Goal: Task Accomplishment & Management: Complete application form

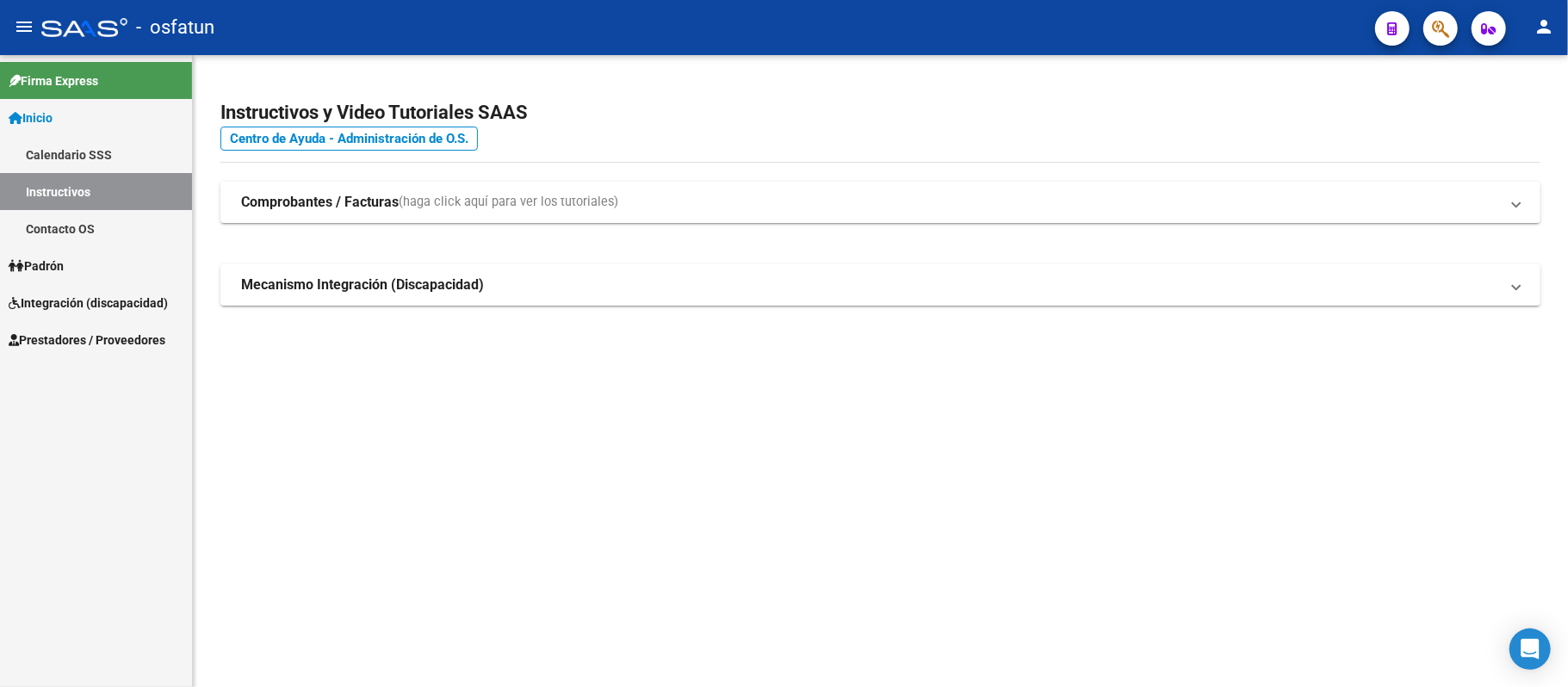
click at [61, 301] on span "Integración (discapacidad)" at bounding box center [88, 303] width 159 height 19
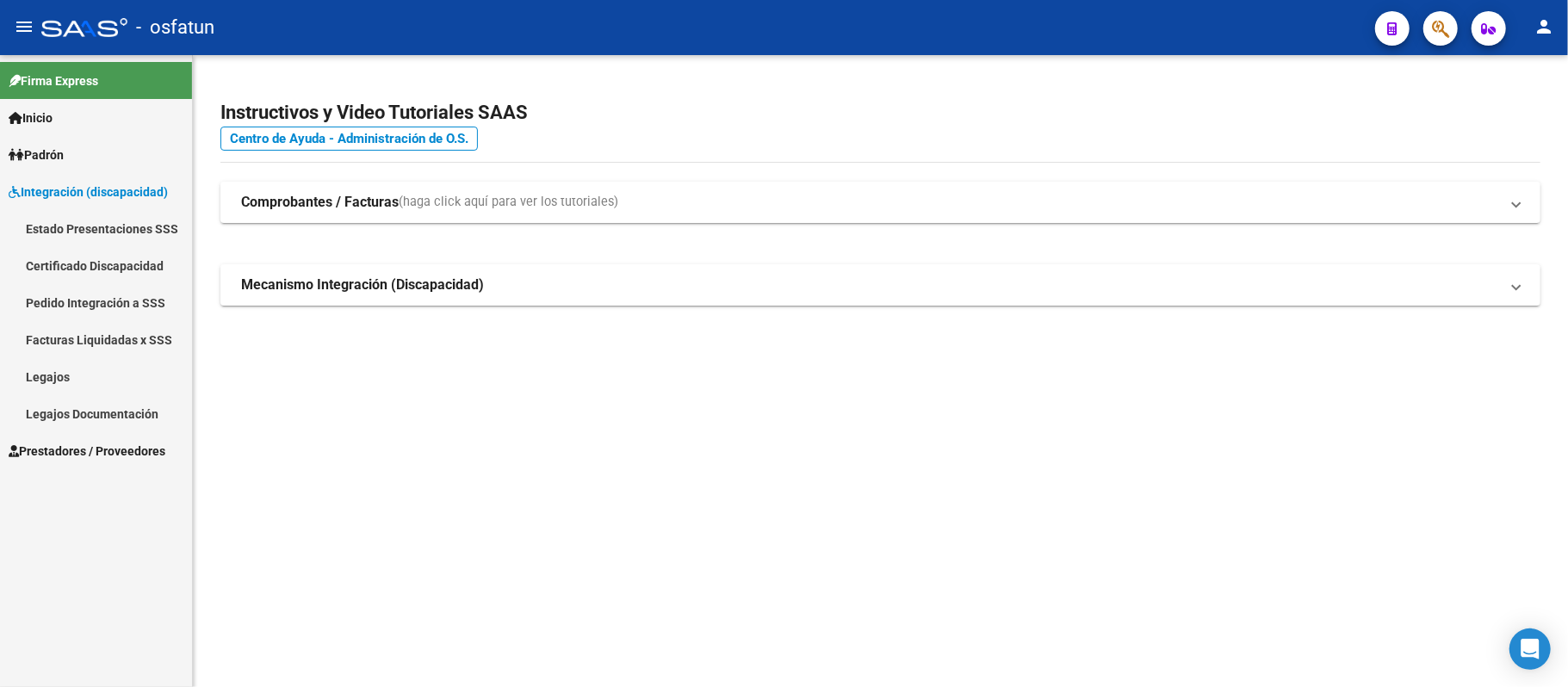
click at [63, 452] on span "Prestadores / Proveedores" at bounding box center [87, 451] width 157 height 19
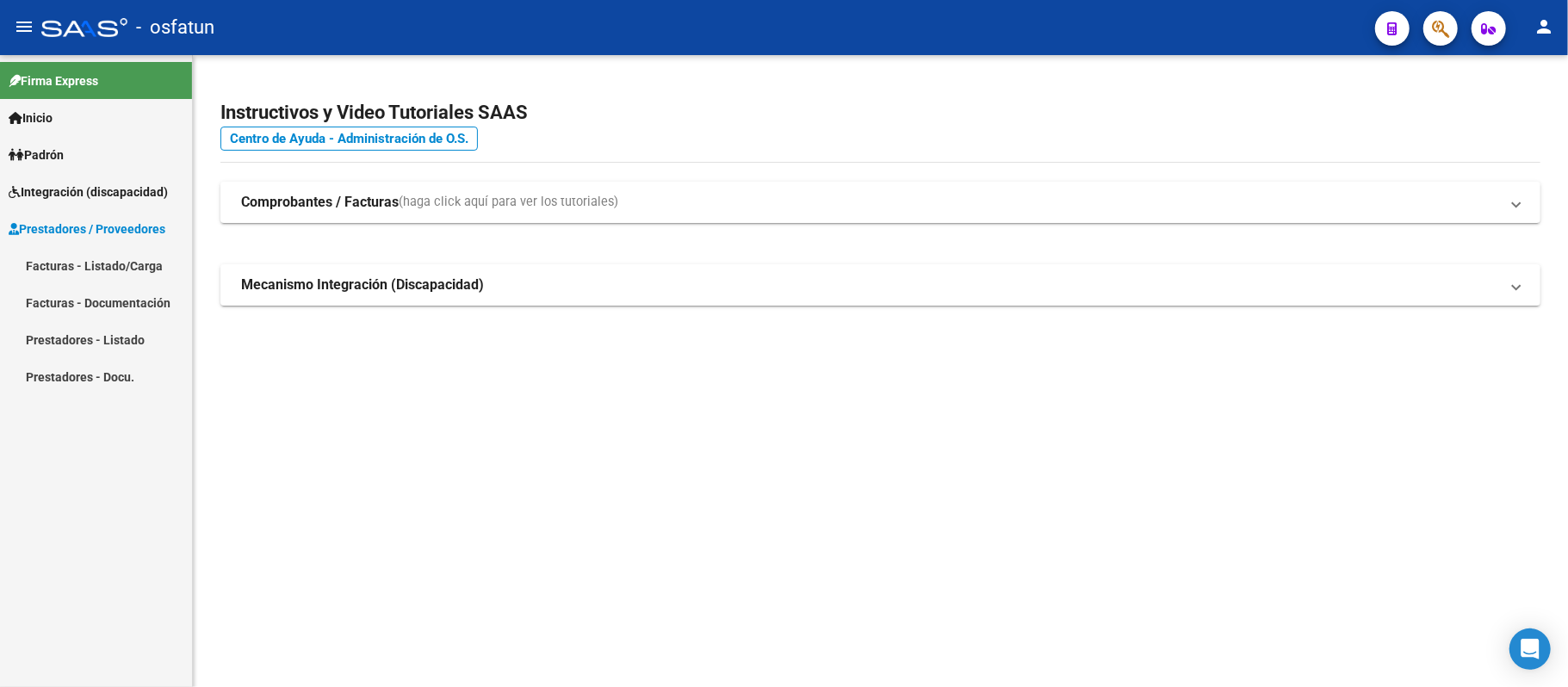
click at [87, 265] on link "Facturas - Listado/Carga" at bounding box center [96, 265] width 192 height 37
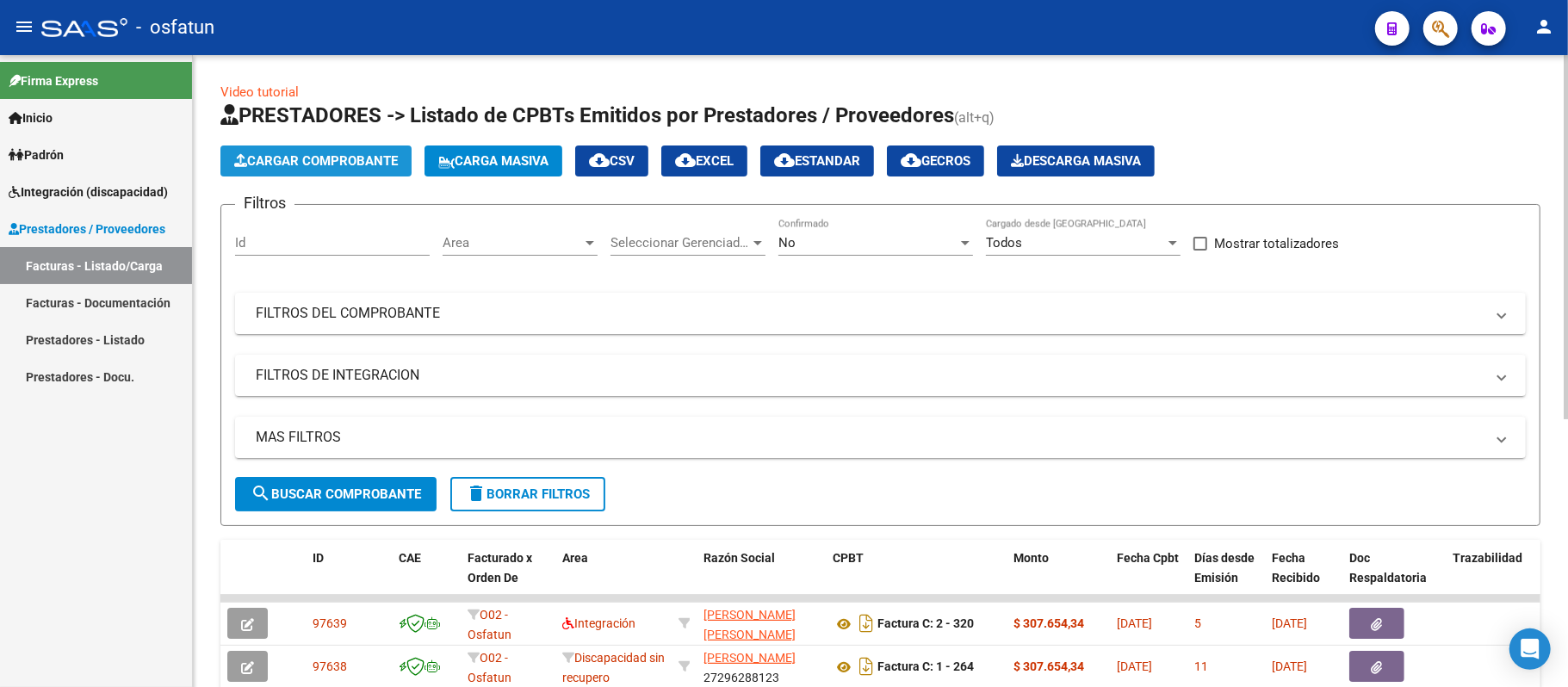
click at [322, 164] on span "Cargar Comprobante" at bounding box center [315, 161] width 164 height 16
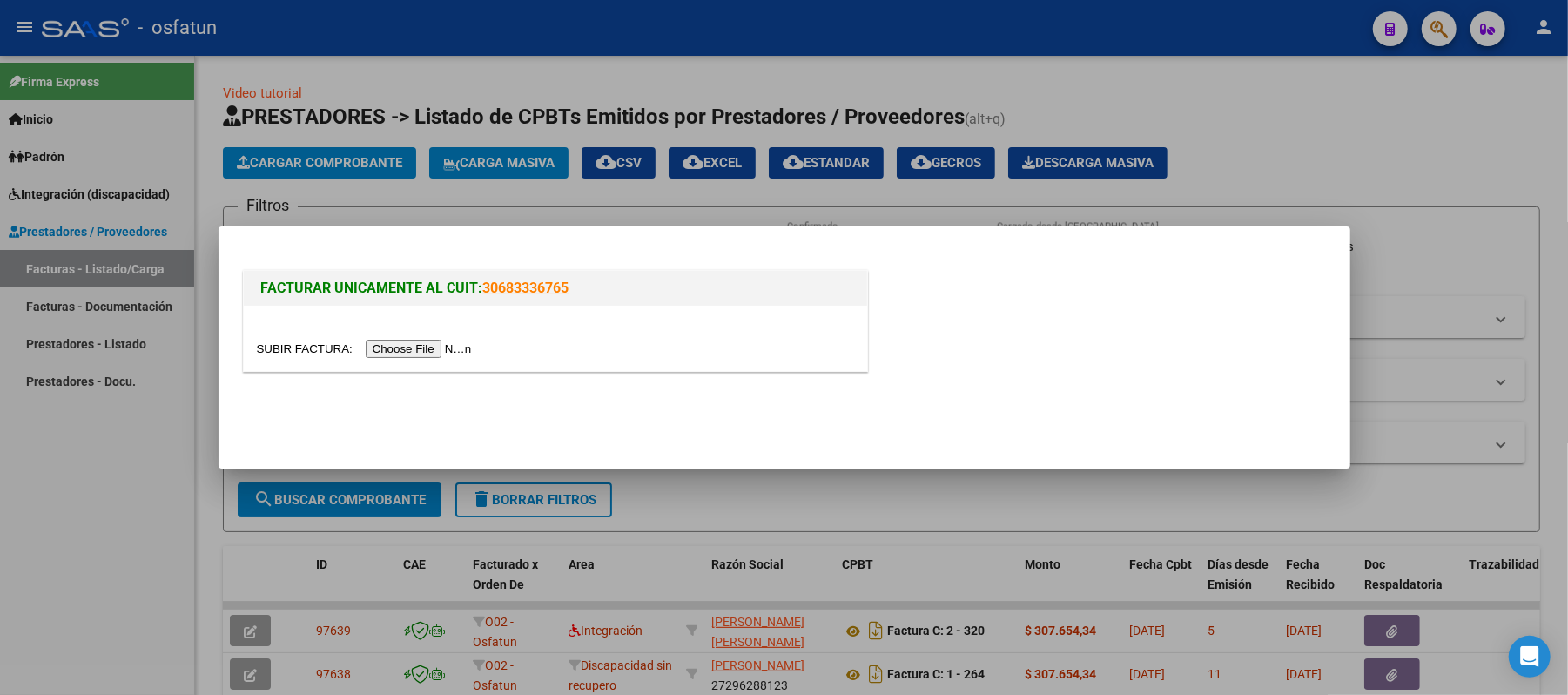
click at [397, 351] on input "file" at bounding box center [366, 349] width 220 height 18
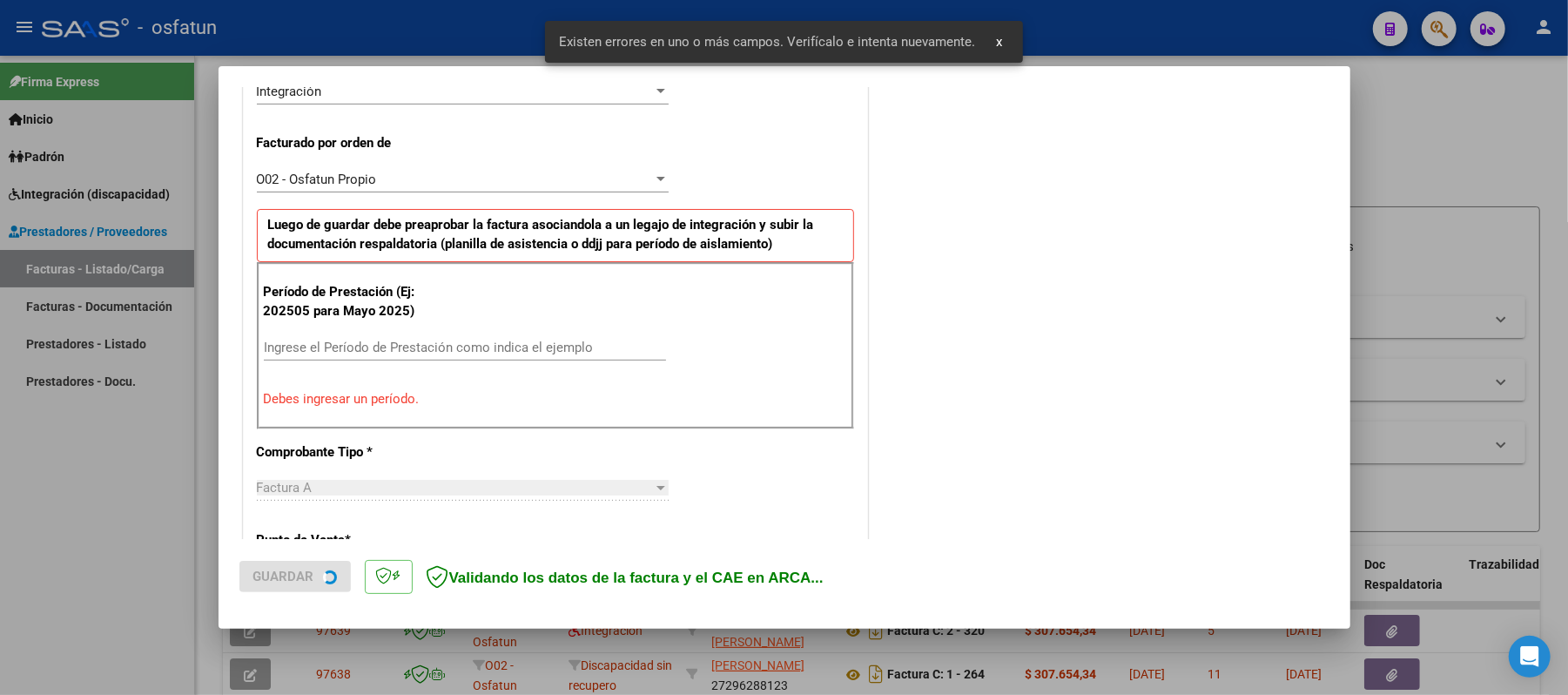
scroll to position [472, 0]
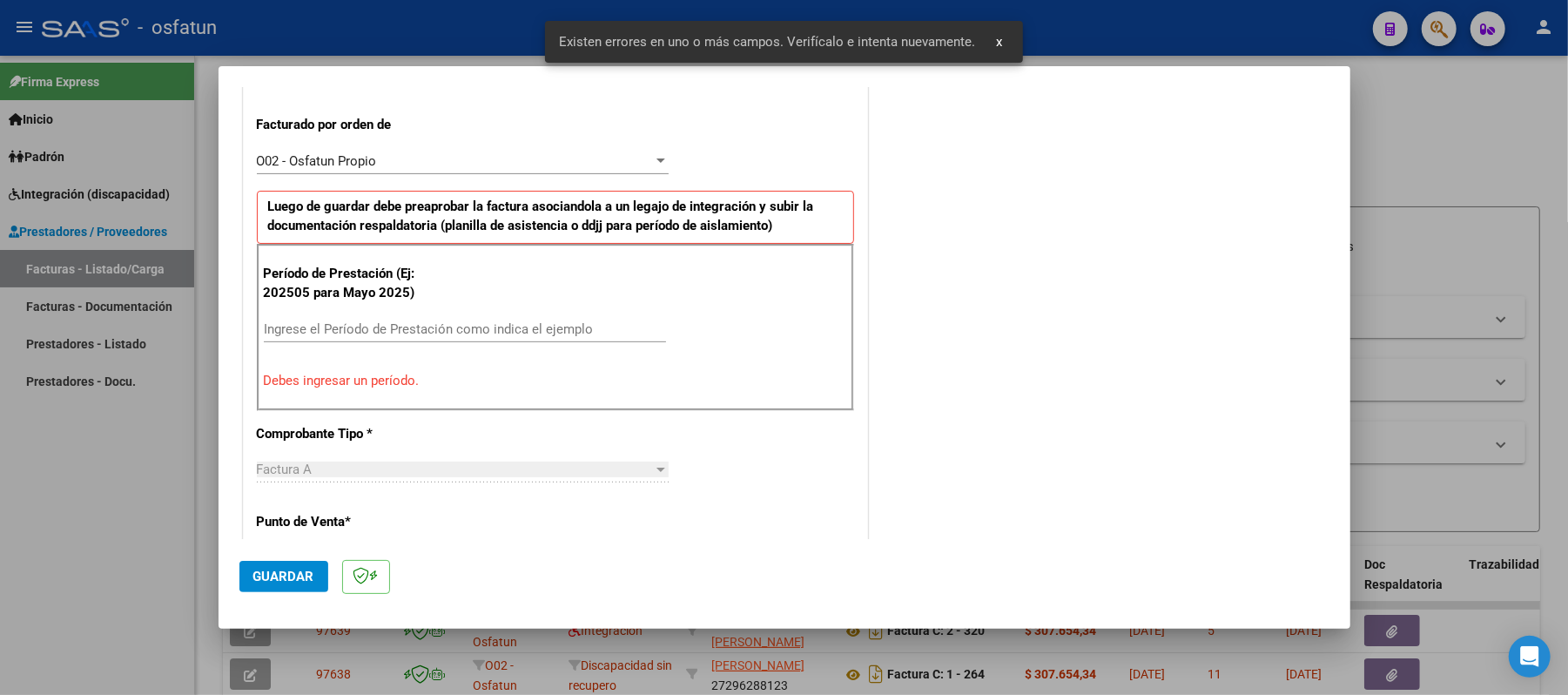
click at [486, 329] on input "Ingrese el Período de Prestación como indica el ejemplo" at bounding box center [464, 330] width 402 height 16
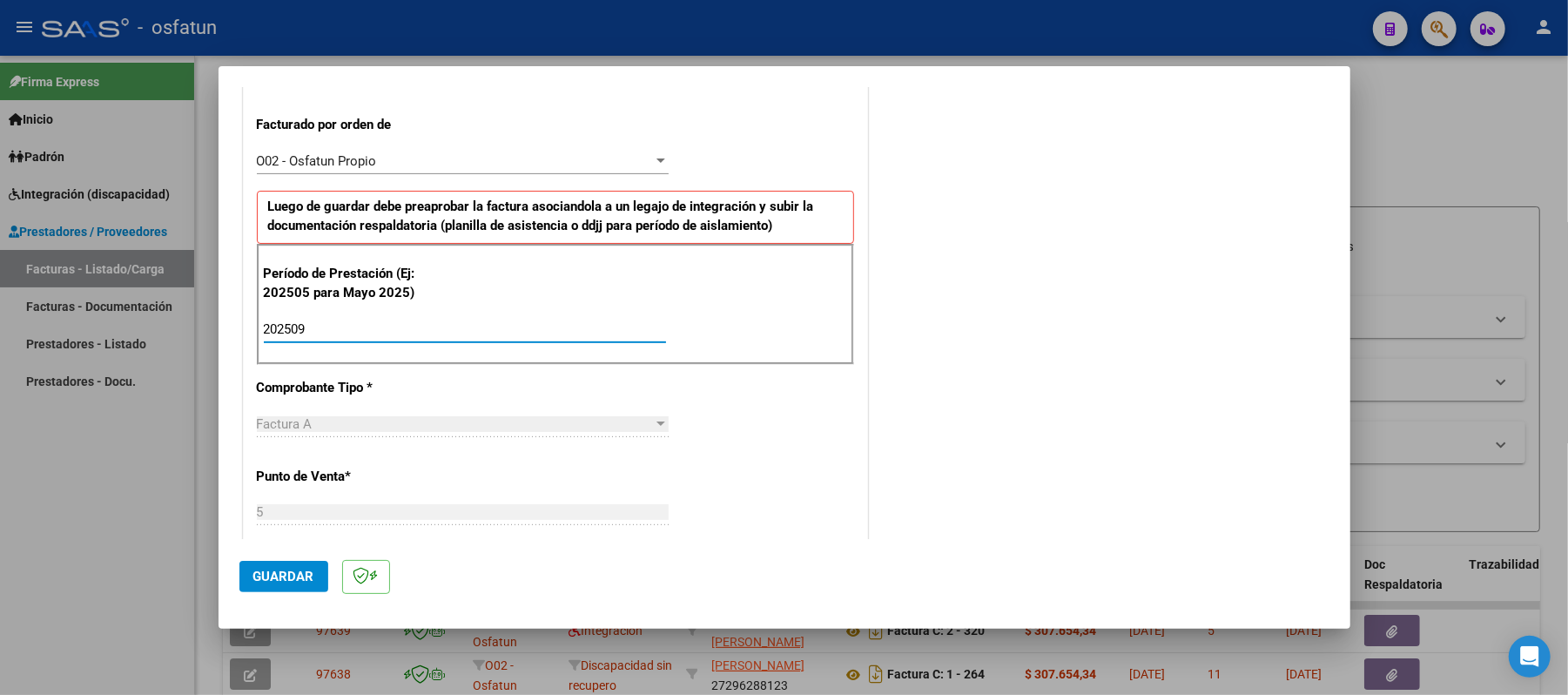
type input "202509"
click at [284, 566] on button "Guardar" at bounding box center [283, 577] width 88 height 32
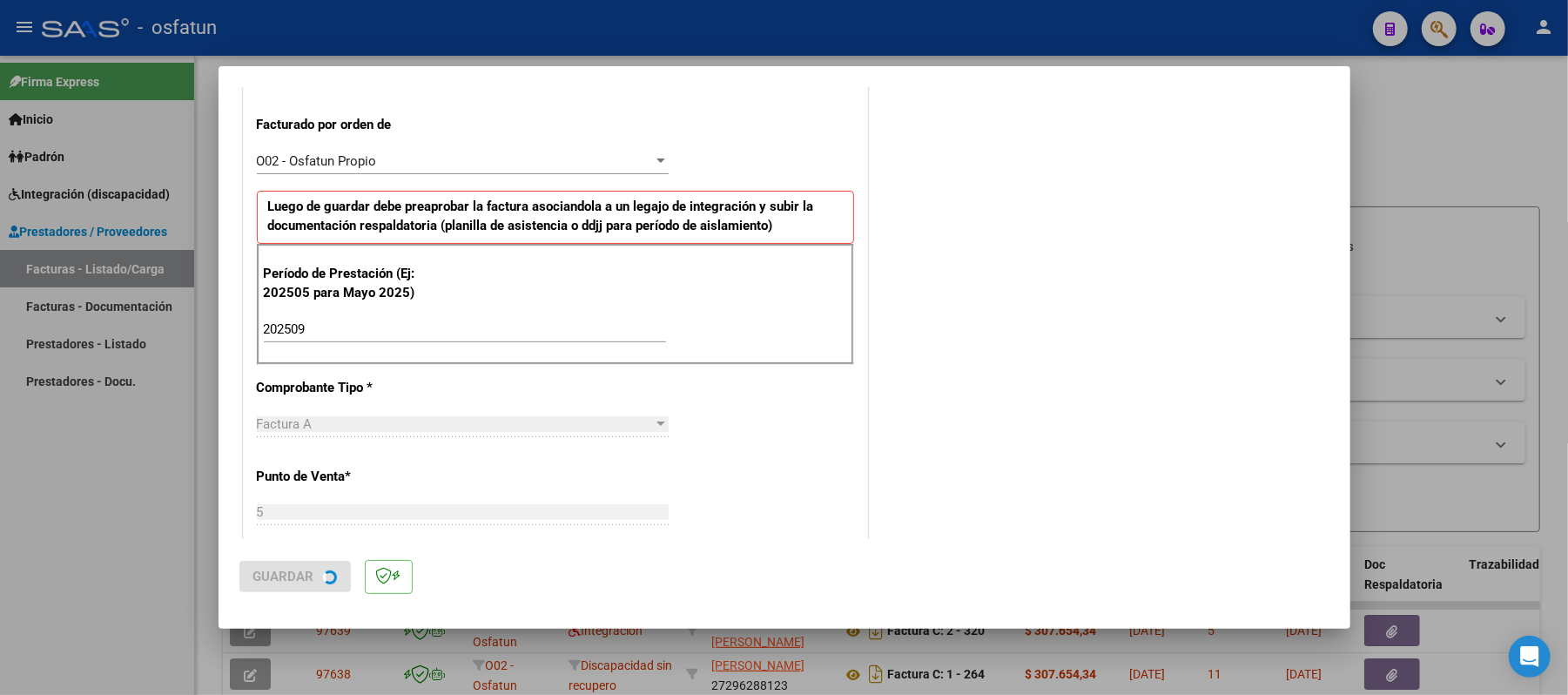
scroll to position [0, 0]
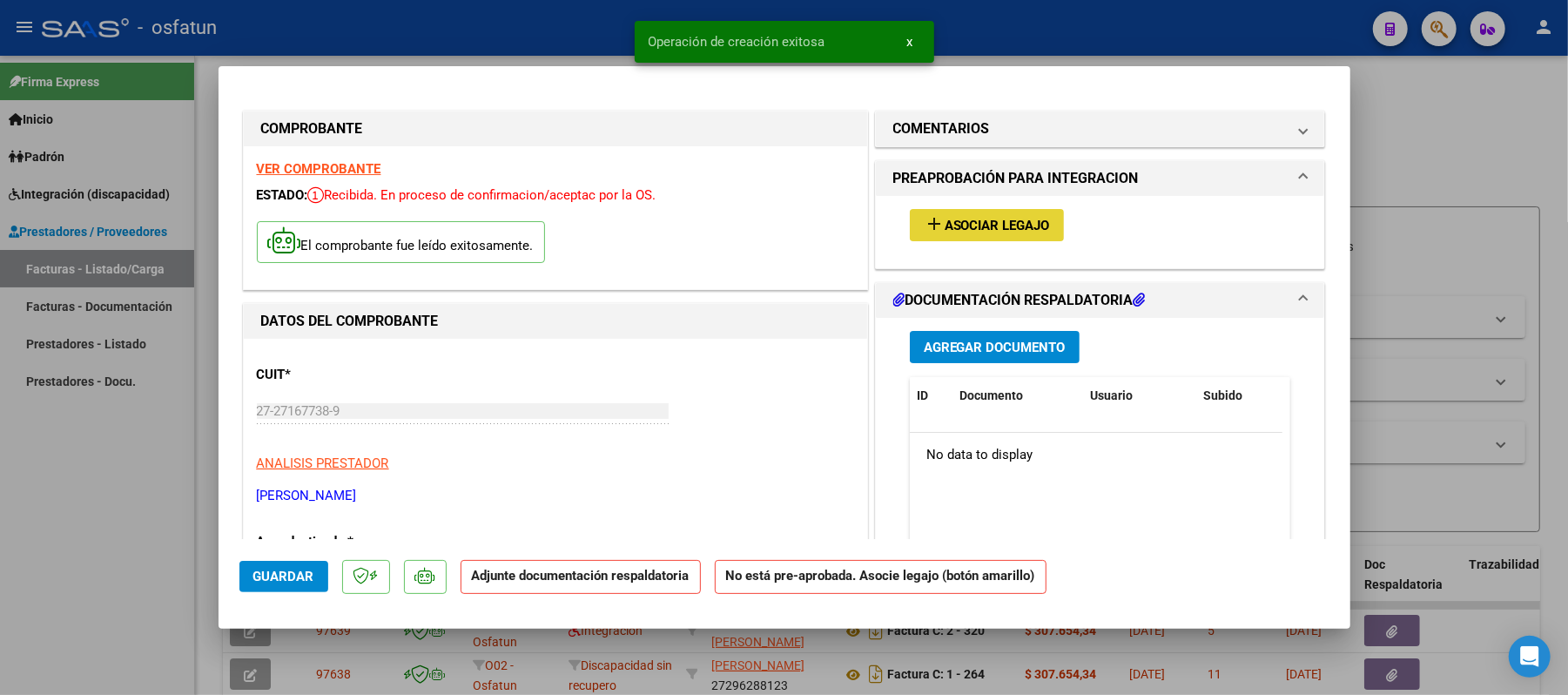
click at [1011, 223] on span "Asociar Legajo" at bounding box center [997, 225] width 105 height 16
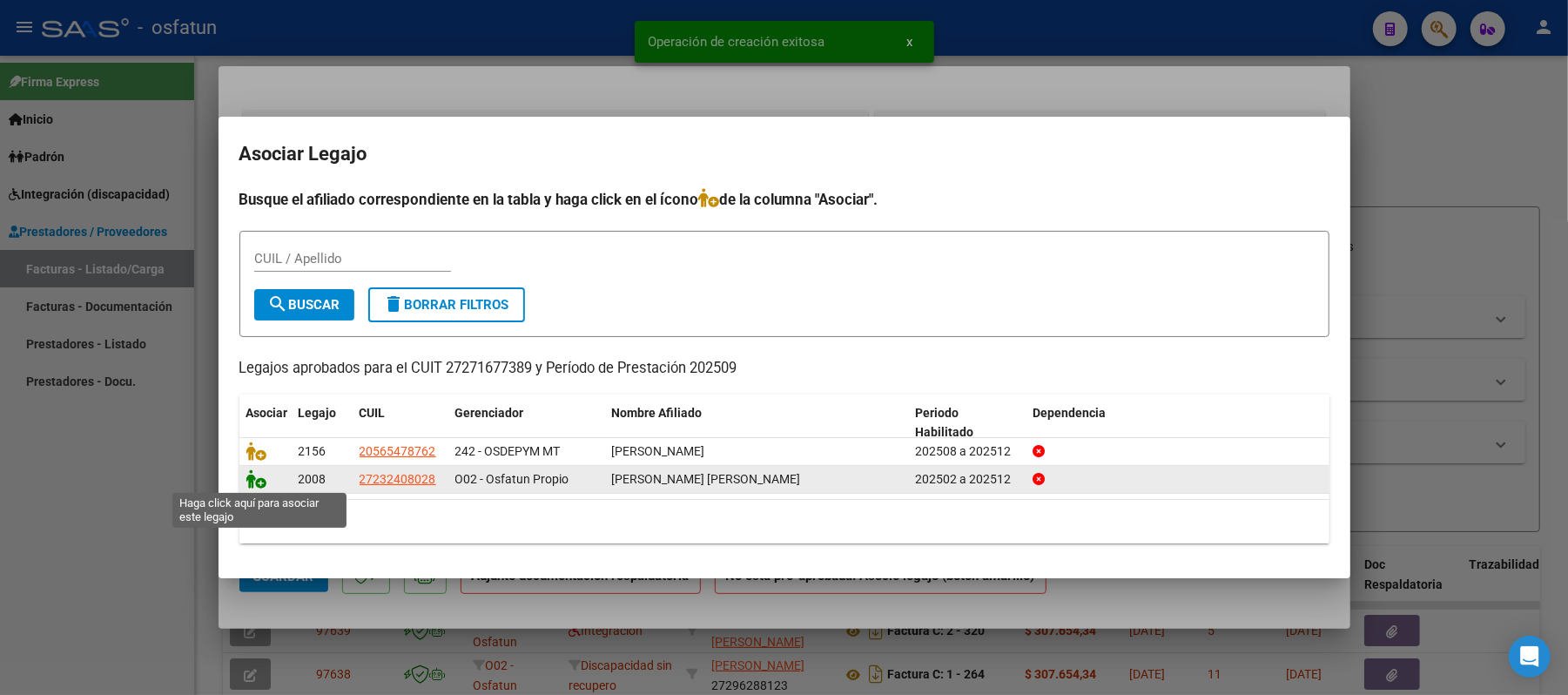
click at [254, 481] on icon at bounding box center [257, 479] width 21 height 19
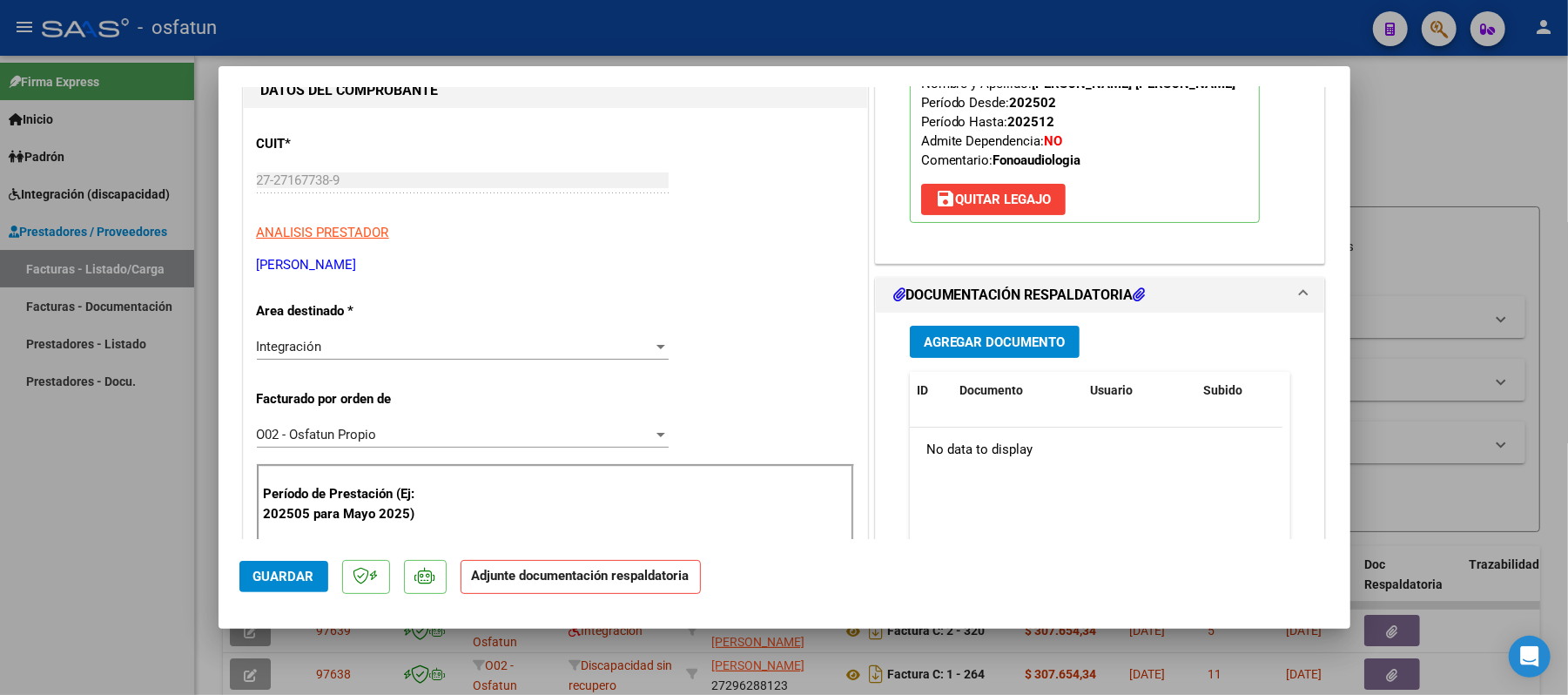
scroll to position [231, 0]
click at [987, 338] on span "Agregar Documento" at bounding box center [995, 342] width 142 height 16
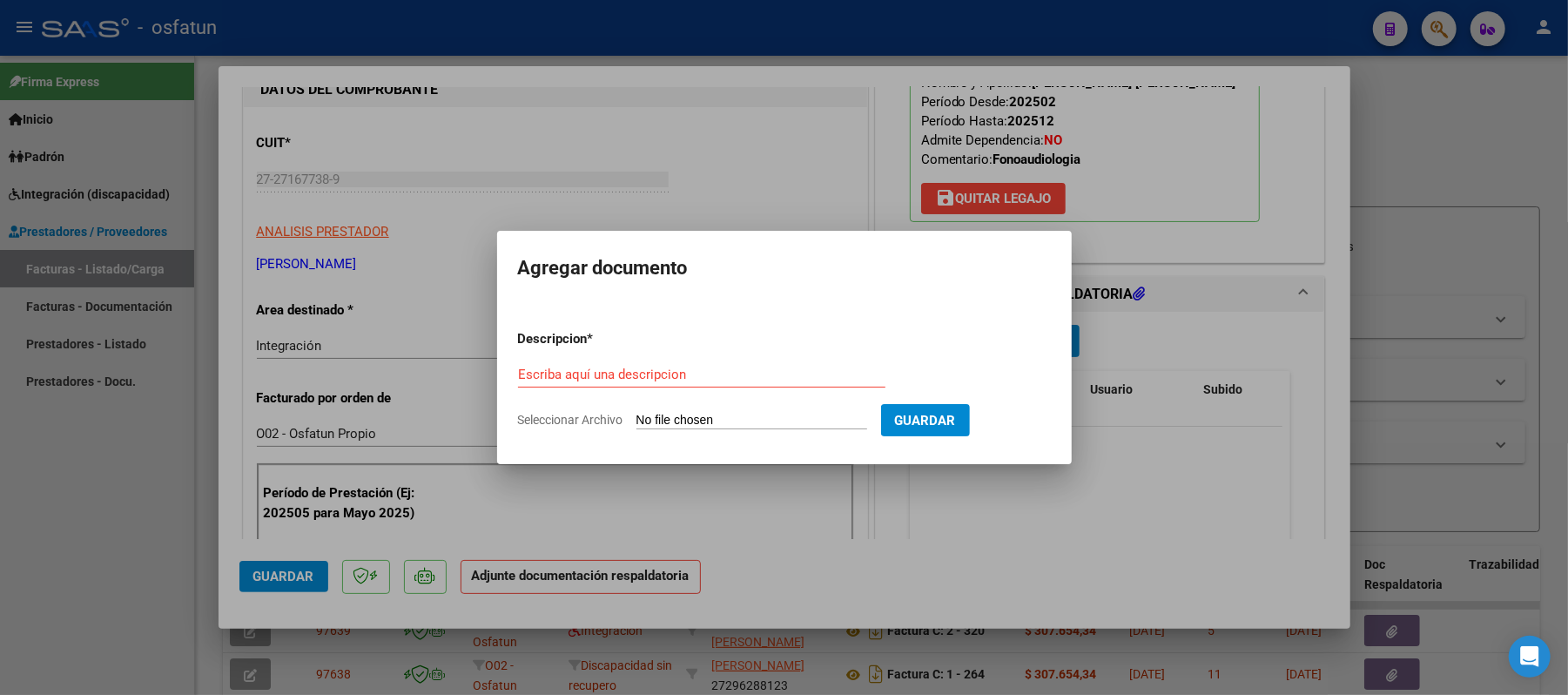
click at [788, 365] on div "Escriba aquí una descripcion" at bounding box center [701, 374] width 367 height 26
type input "ASIST"
click at [763, 413] on input "Seleccionar Archivo" at bounding box center [752, 421] width 230 height 17
type input "C:\fakepath\ASIST.pdf"
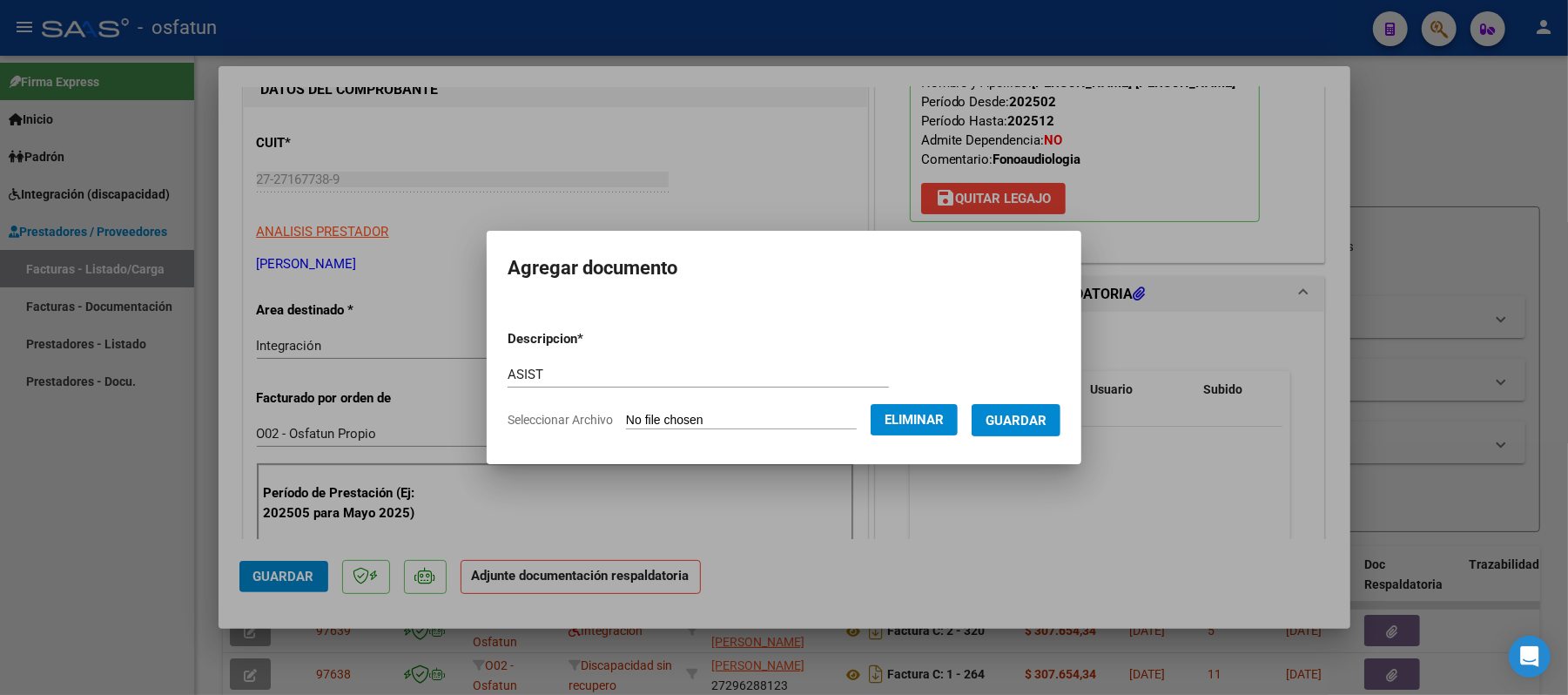
click at [1043, 422] on span "Guardar" at bounding box center [1016, 421] width 61 height 16
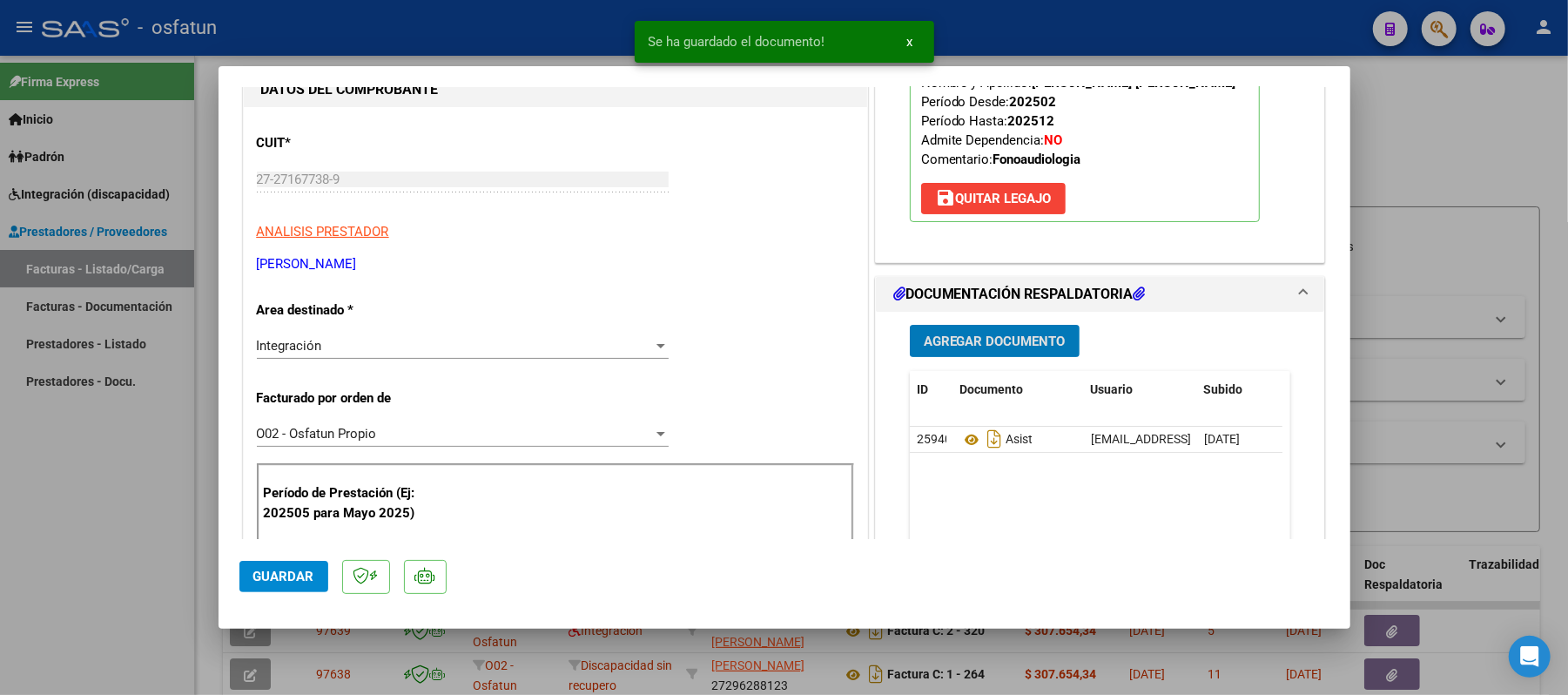
click at [989, 345] on span "Agregar Documento" at bounding box center [995, 342] width 142 height 16
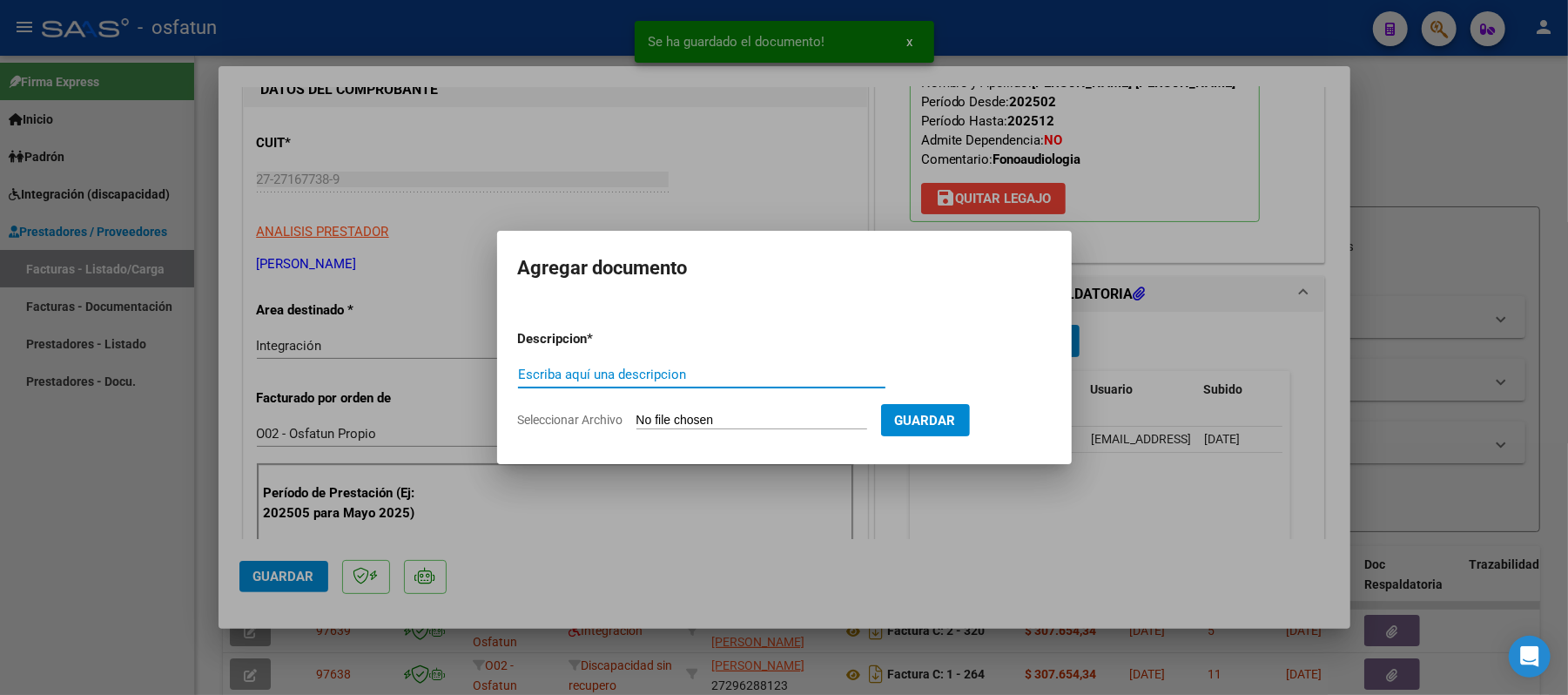
click at [717, 380] on input "Escriba aquí una descripcion" at bounding box center [701, 374] width 367 height 16
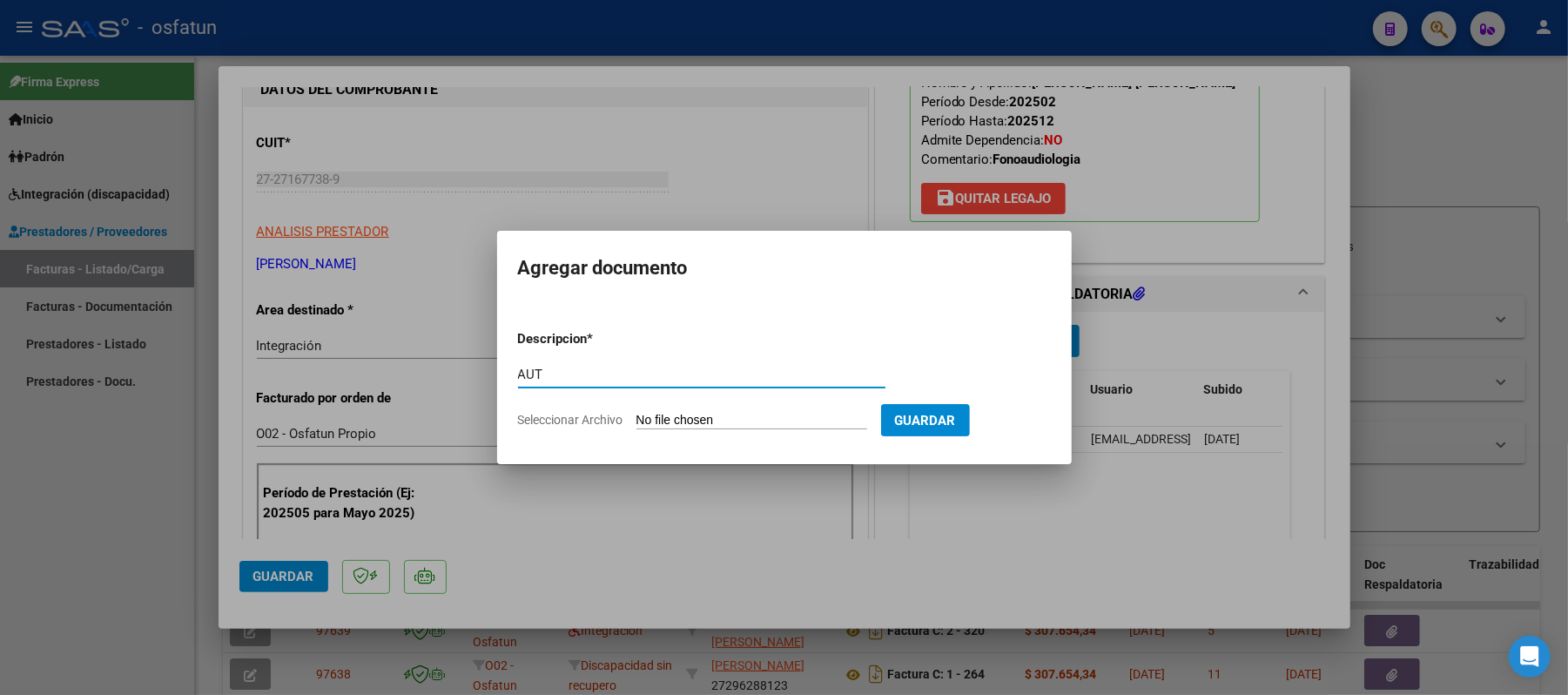
type input "AUT"
click at [669, 416] on input "Seleccionar Archivo" at bounding box center [752, 421] width 230 height 17
type input "C:\fakepath\AUT.pdf"
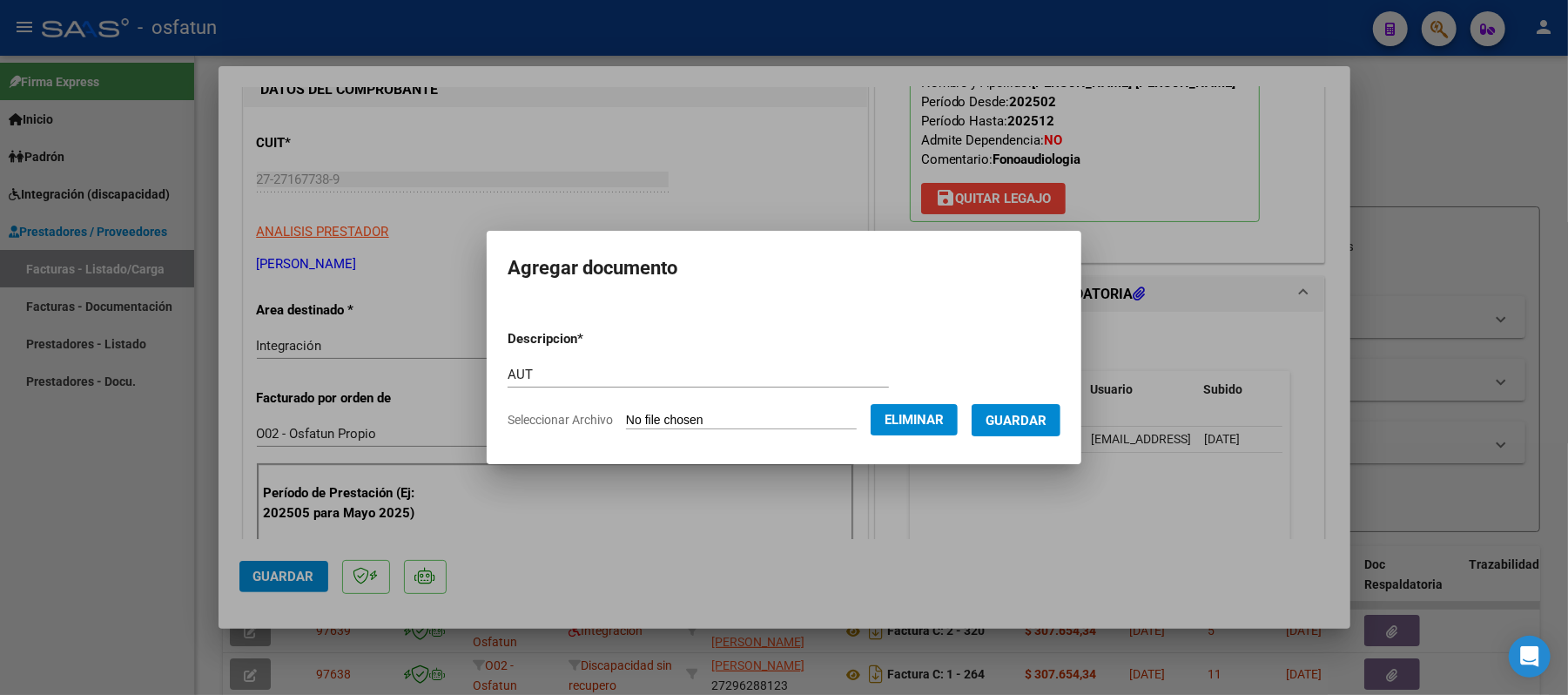
click at [1039, 418] on span "Guardar" at bounding box center [1016, 421] width 61 height 16
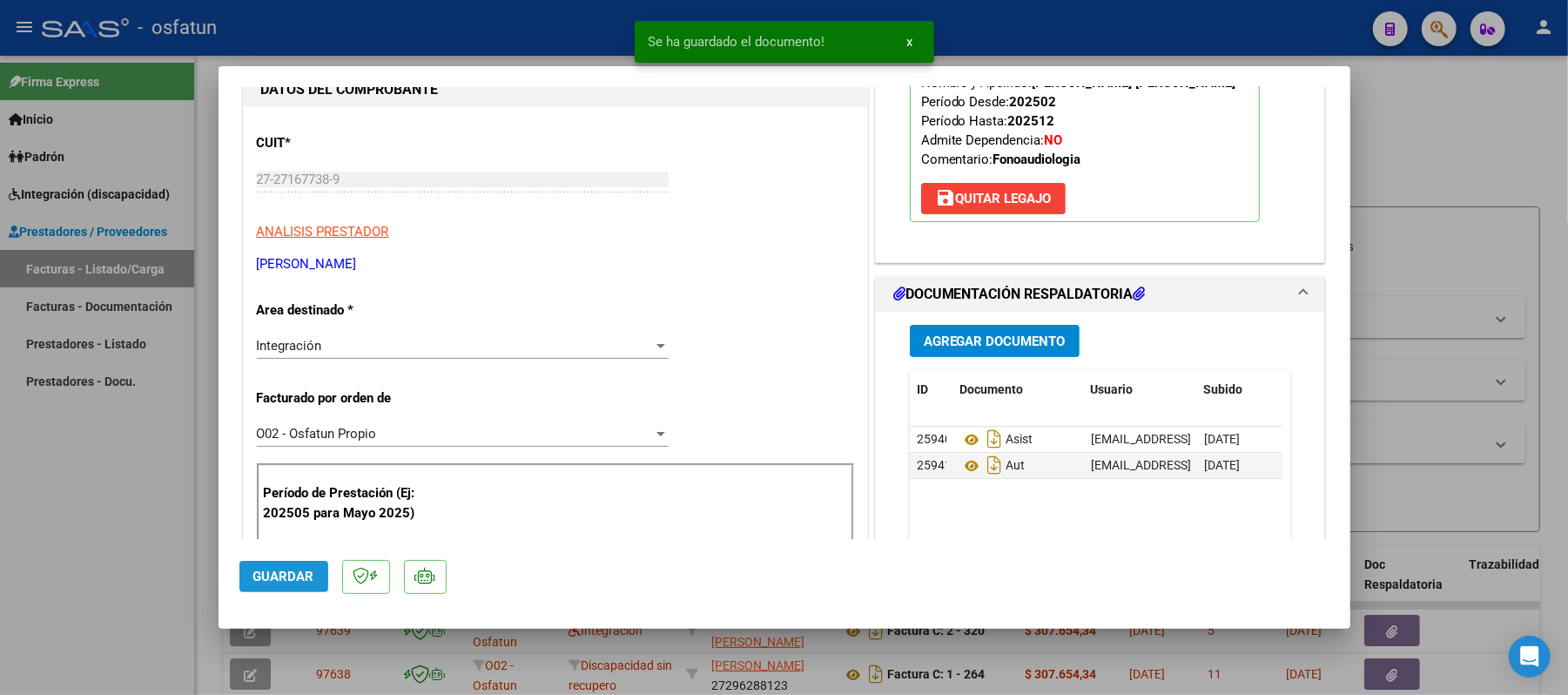
click at [305, 579] on span "Guardar" at bounding box center [284, 577] width 61 height 16
click at [1487, 131] on div at bounding box center [784, 347] width 1568 height 695
type input "$ 0,00"
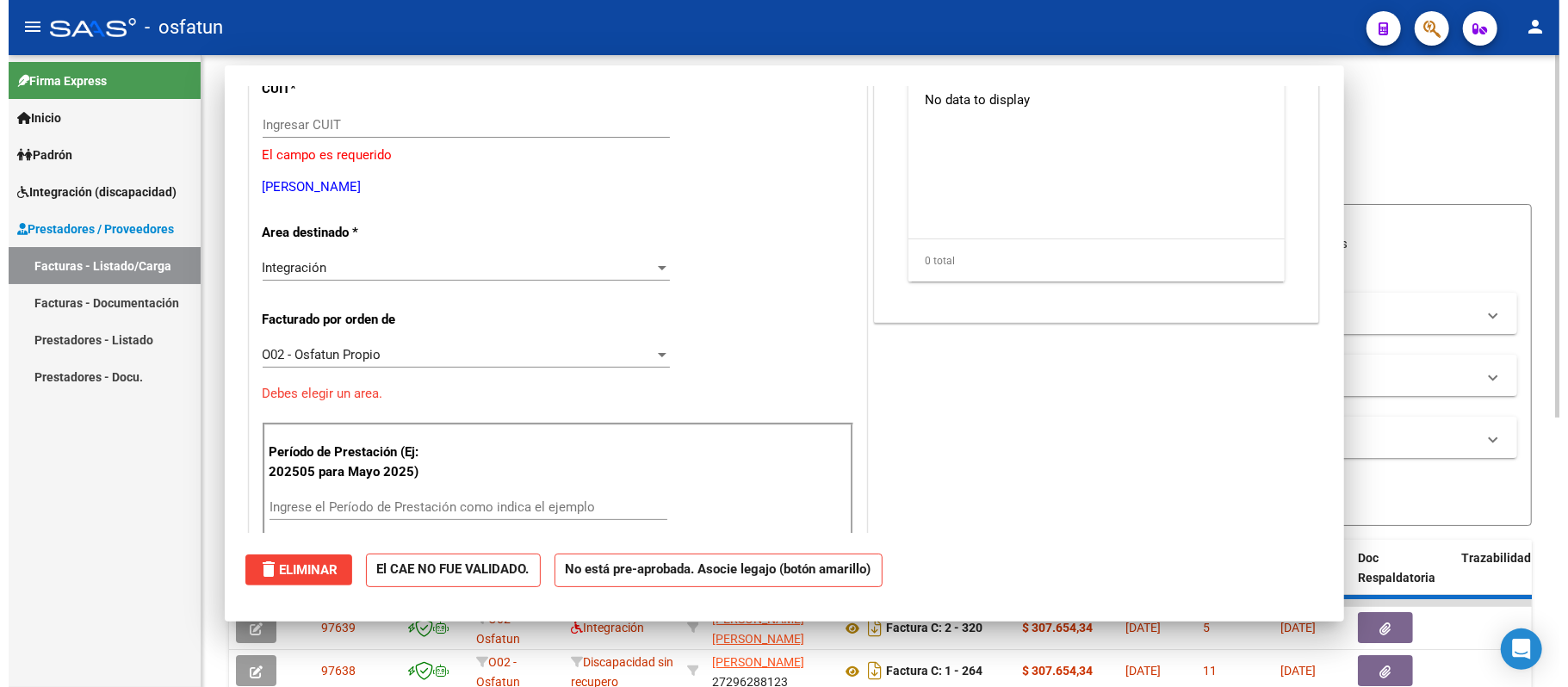
scroll to position [0, 0]
